Goal: Find specific page/section: Find specific page/section

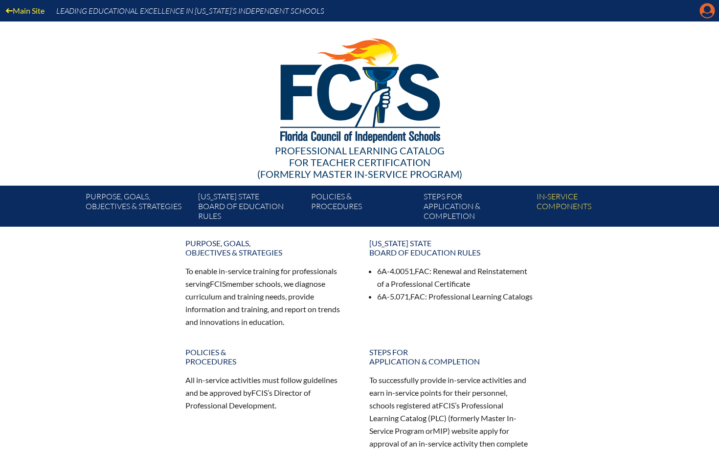
click at [704, 17] on icon at bounding box center [706, 10] width 15 height 15
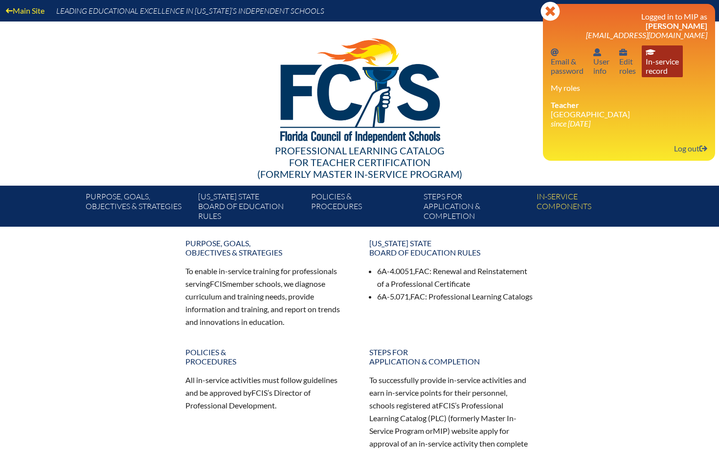
click at [666, 66] on link "In-service record In-service record" at bounding box center [661, 61] width 41 height 32
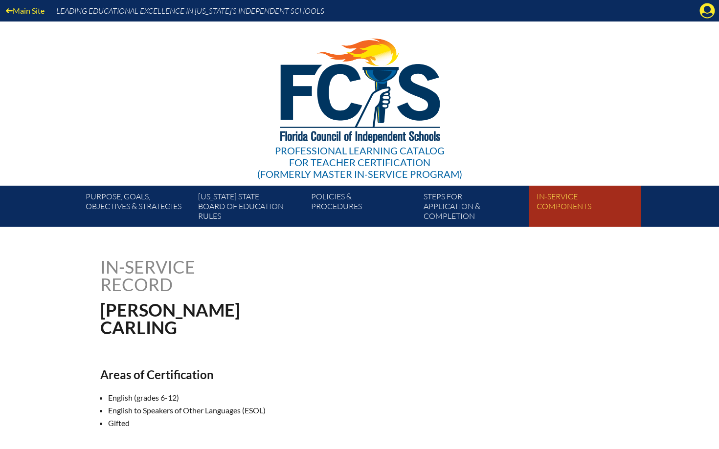
click at [556, 208] on link "In-service components" at bounding box center [588, 208] width 112 height 37
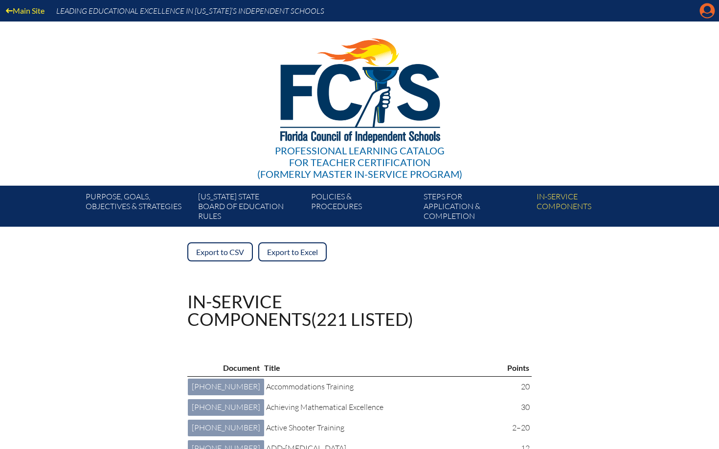
click at [712, 15] on icon "Manage account" at bounding box center [707, 11] width 16 height 16
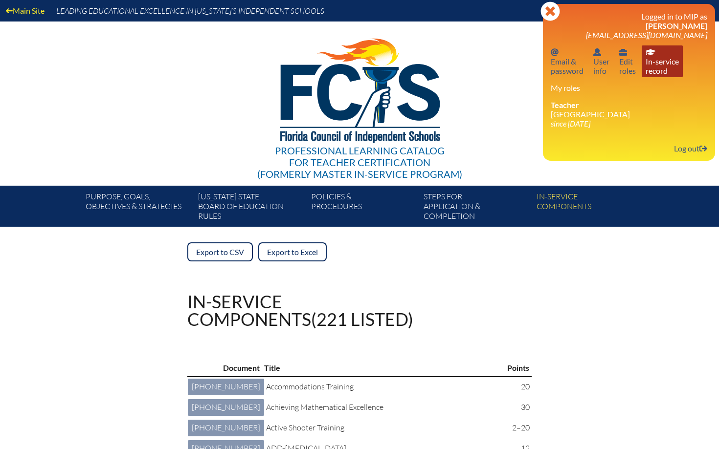
click at [645, 68] on link "In-service record In-service record" at bounding box center [661, 61] width 41 height 32
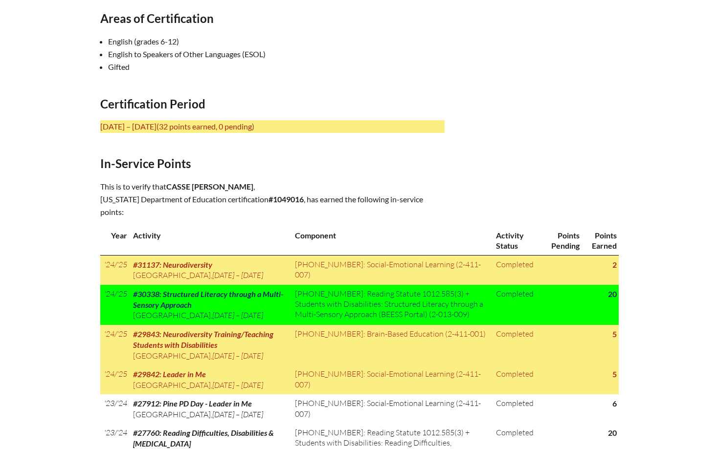
scroll to position [356, 0]
